Goal: Task Accomplishment & Management: Use online tool/utility

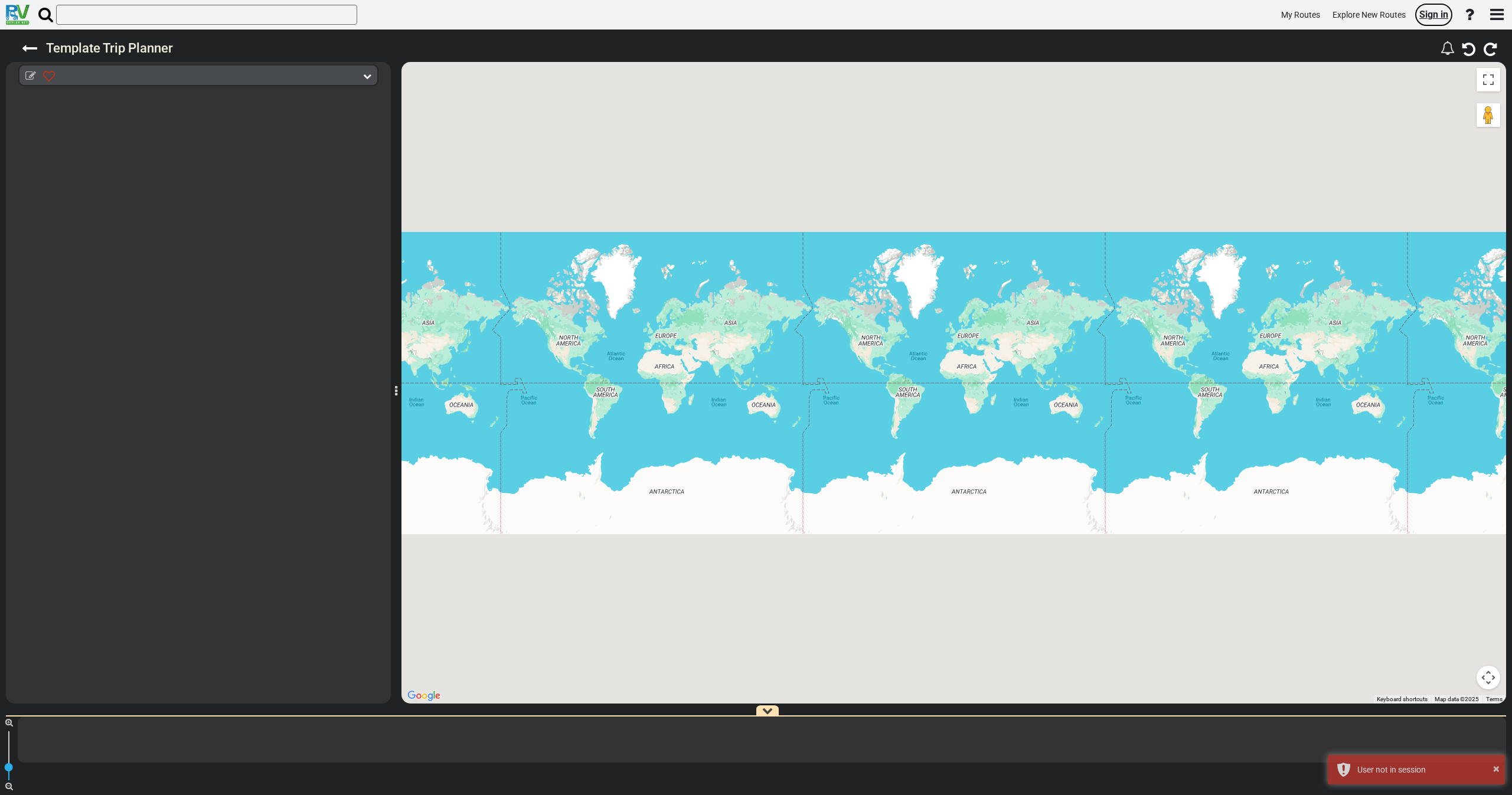
click at [1436, 15] on span "Sign in" at bounding box center [1434, 15] width 29 height 12
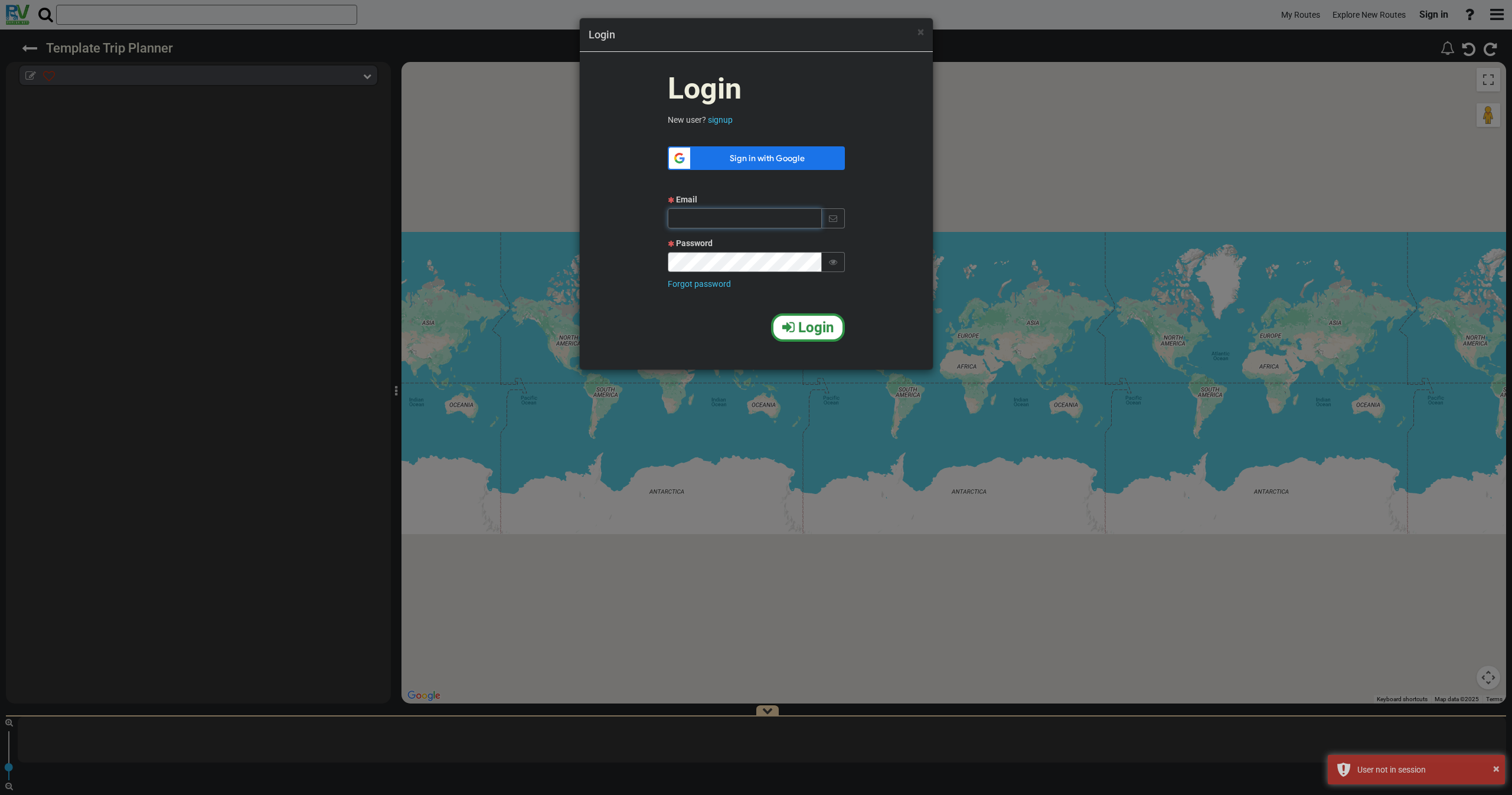
type input "qa@rvplan.net"
